Goal: Task Accomplishment & Management: Complete application form

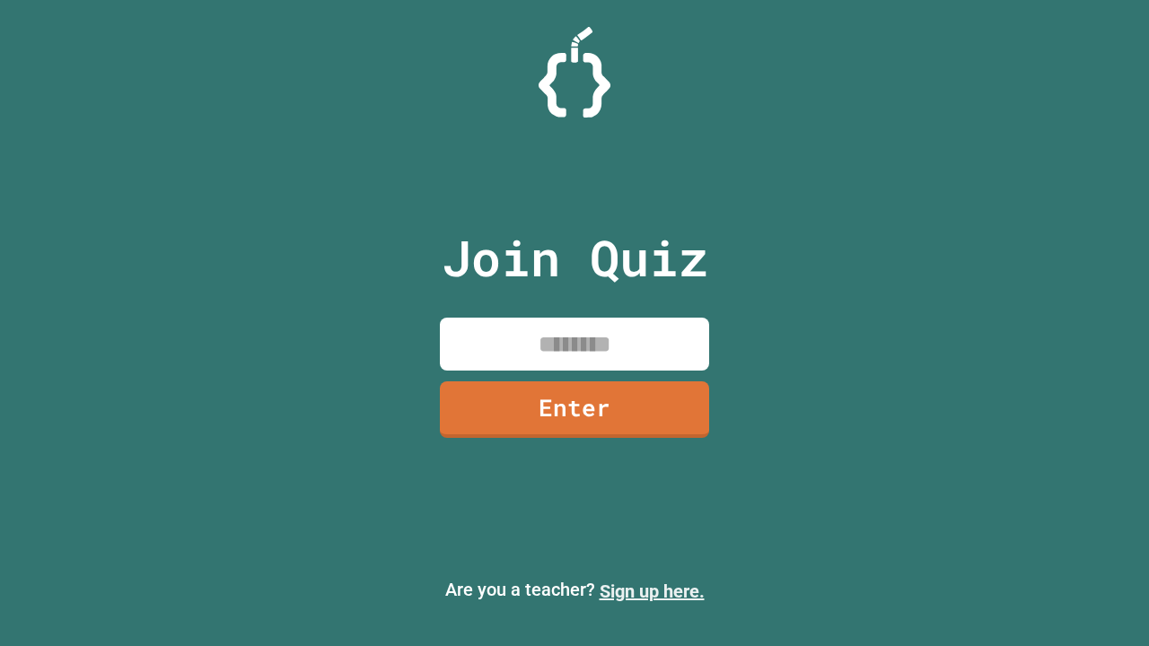
click at [652, 592] on link "Sign up here." at bounding box center [652, 592] width 105 height 22
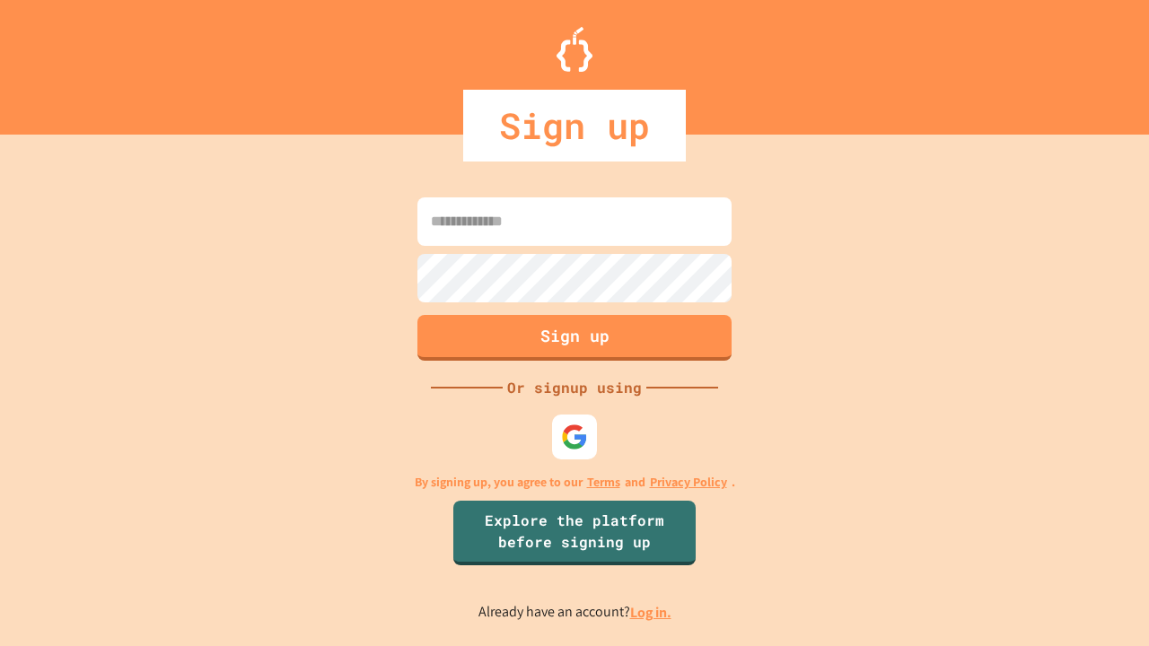
click at [652, 612] on link "Log in." at bounding box center [650, 612] width 41 height 19
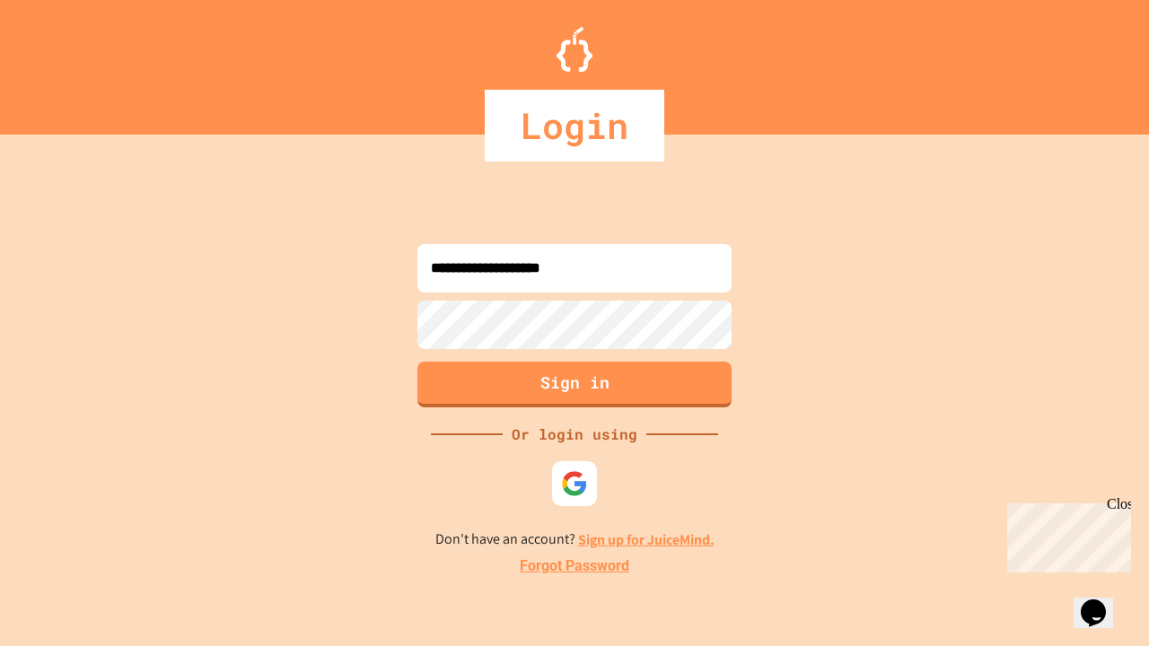
type input "**********"
